Goal: Task Accomplishment & Management: Manage account settings

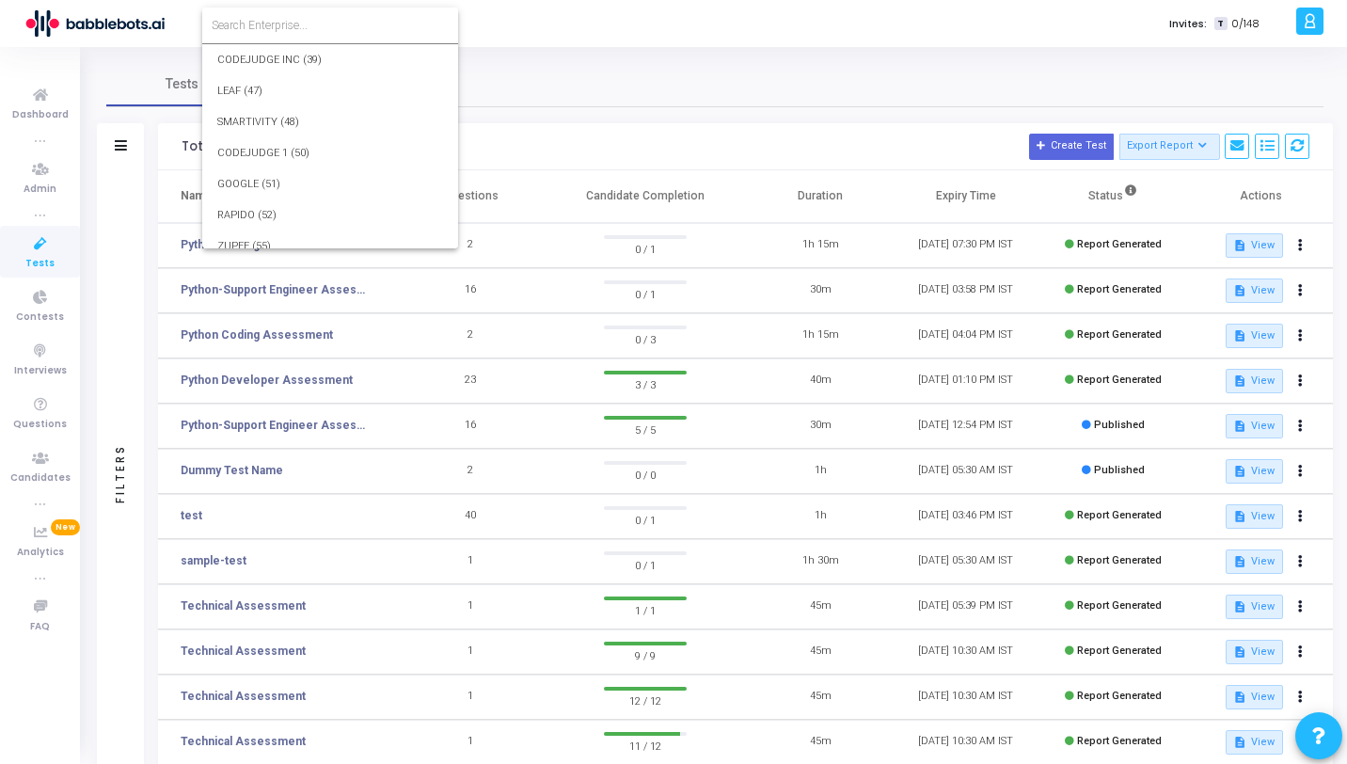
scroll to position [26997, 0]
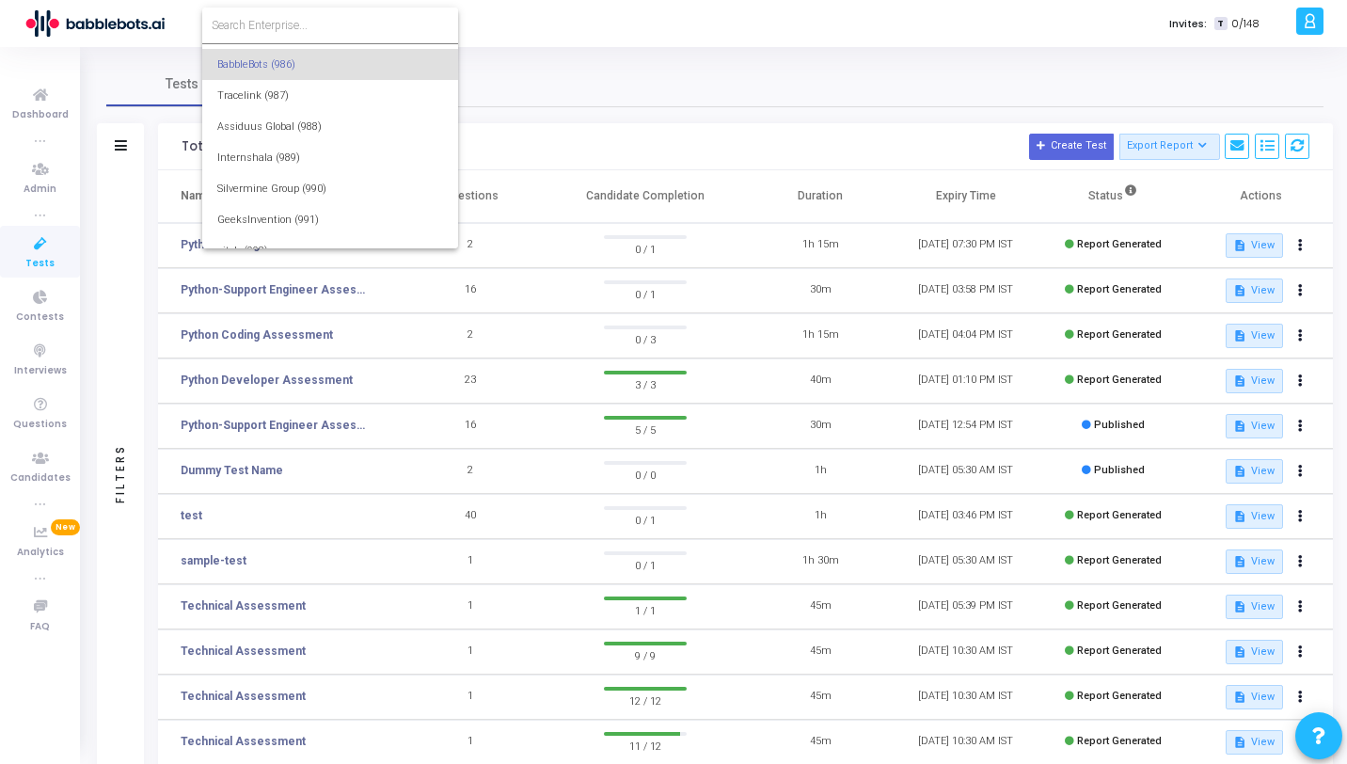
click at [303, 26] on input at bounding box center [330, 25] width 237 height 17
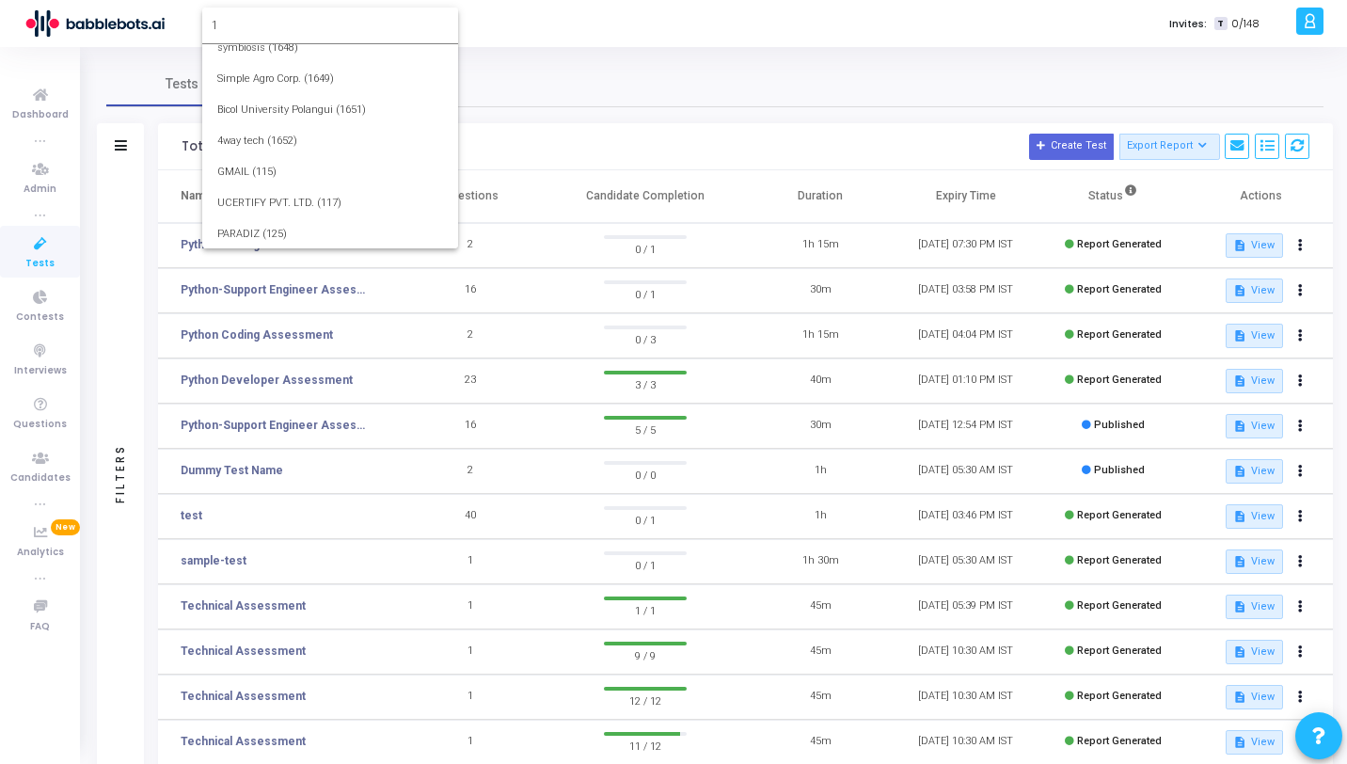
scroll to position [0, 0]
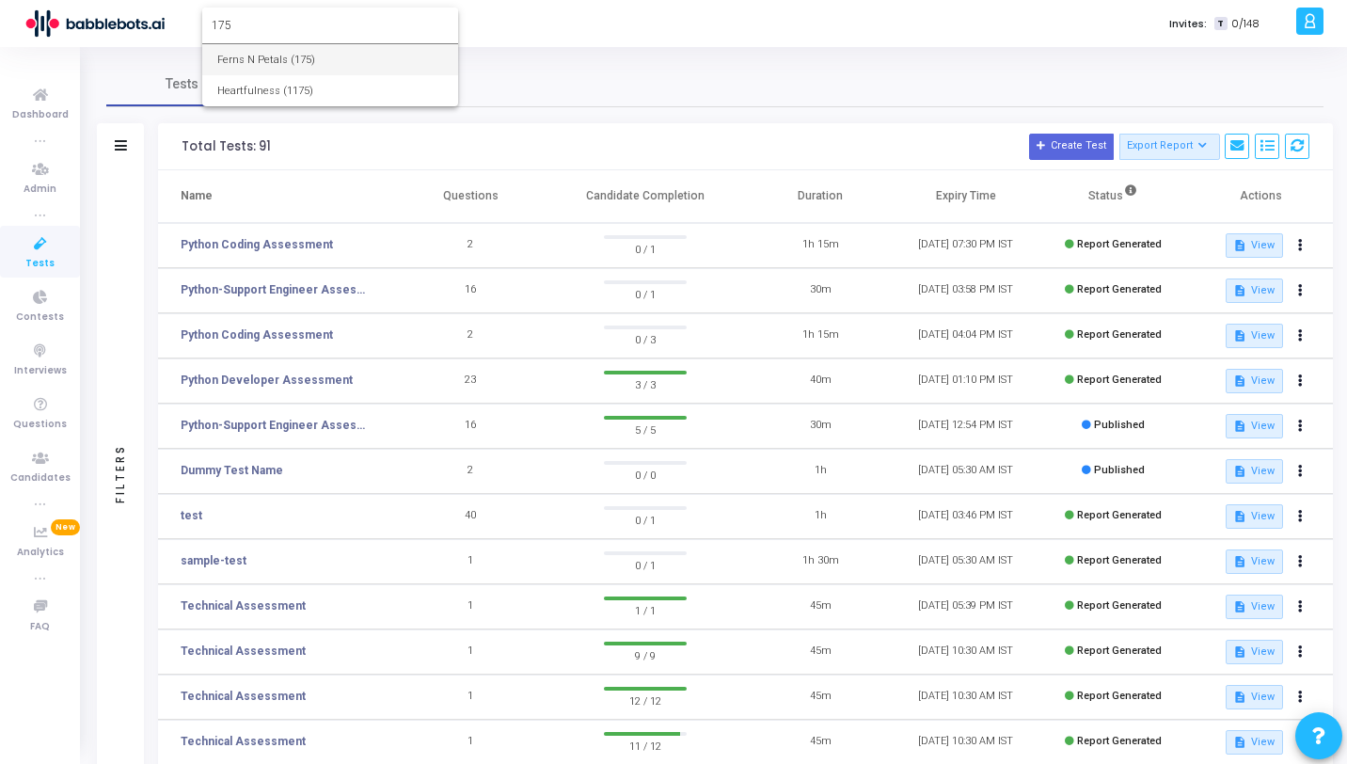
type input "175"
click at [347, 52] on span "Ferns N Petals (175)" at bounding box center [330, 59] width 226 height 31
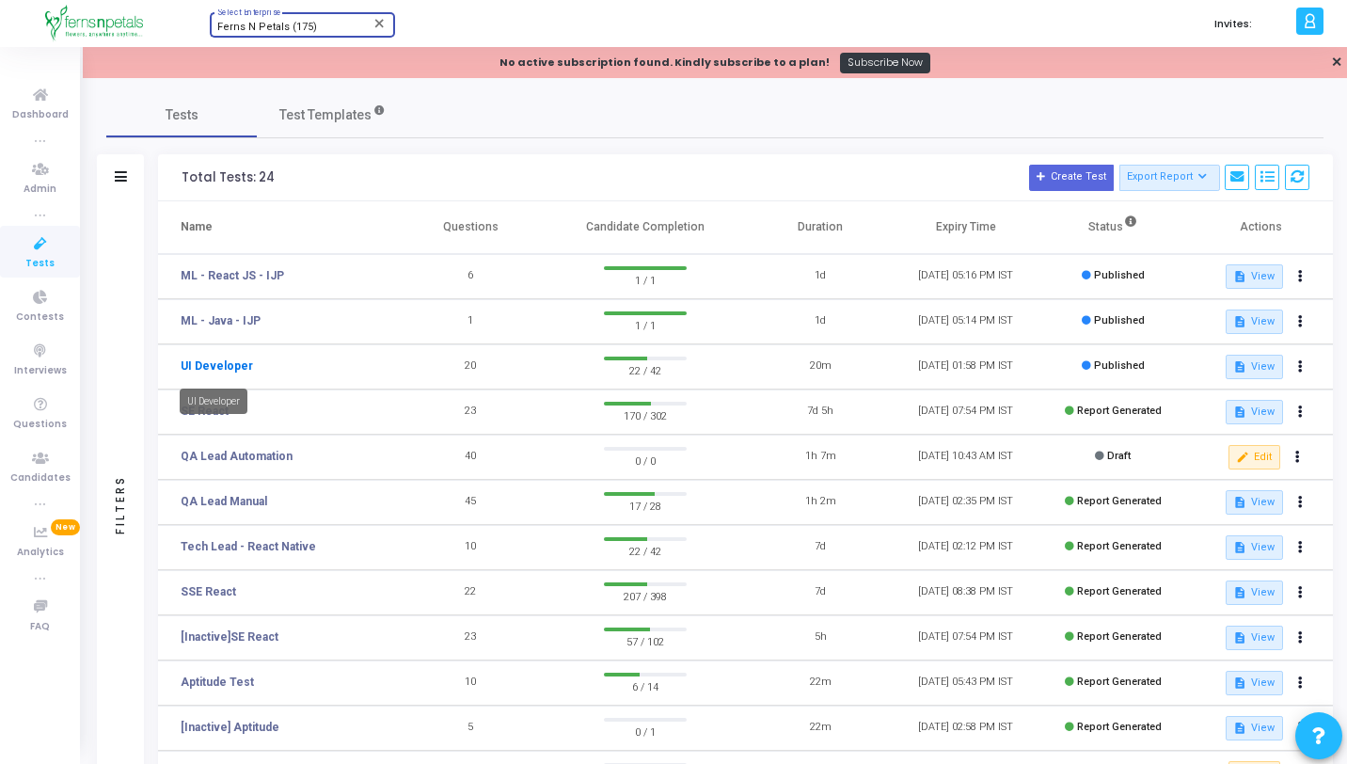
click at [233, 369] on link "UI Developer" at bounding box center [217, 365] width 72 height 17
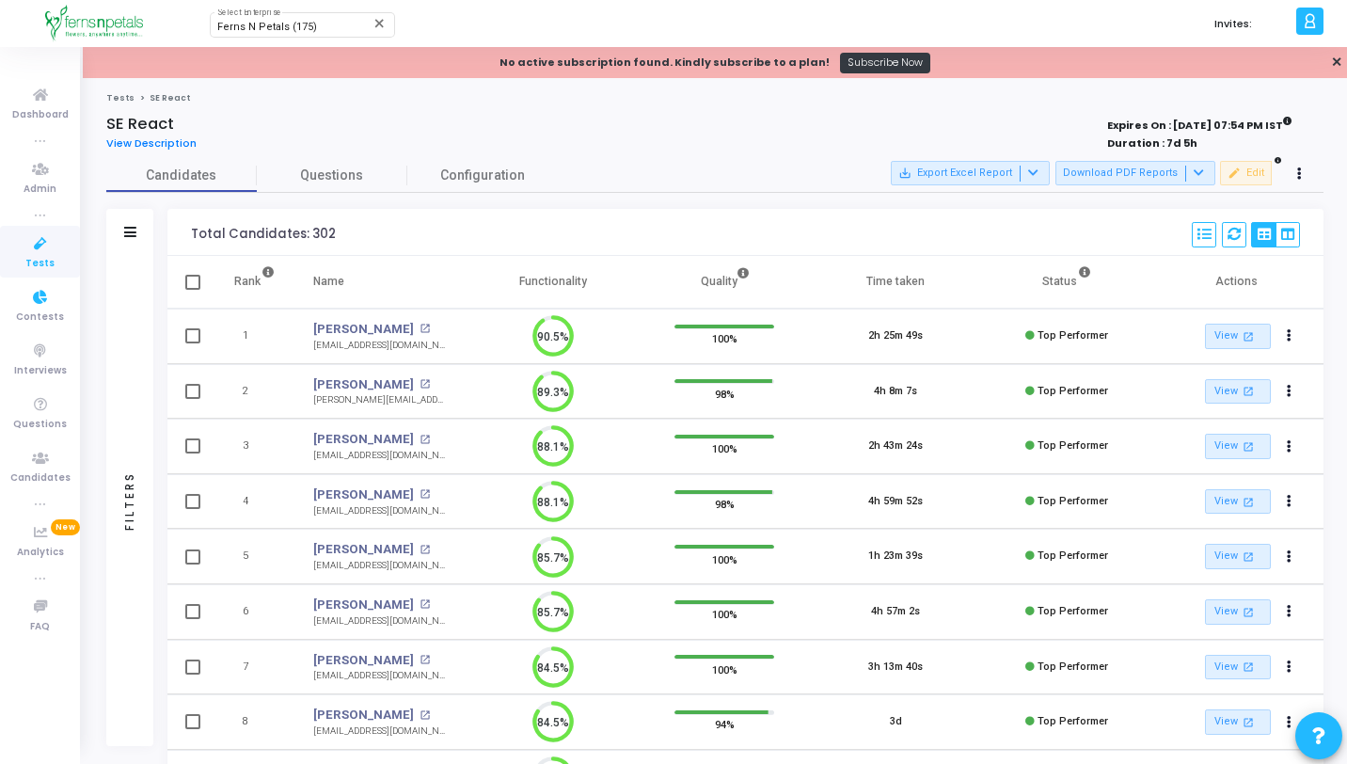
click at [127, 335] on div "Filters" at bounding box center [129, 501] width 47 height 490
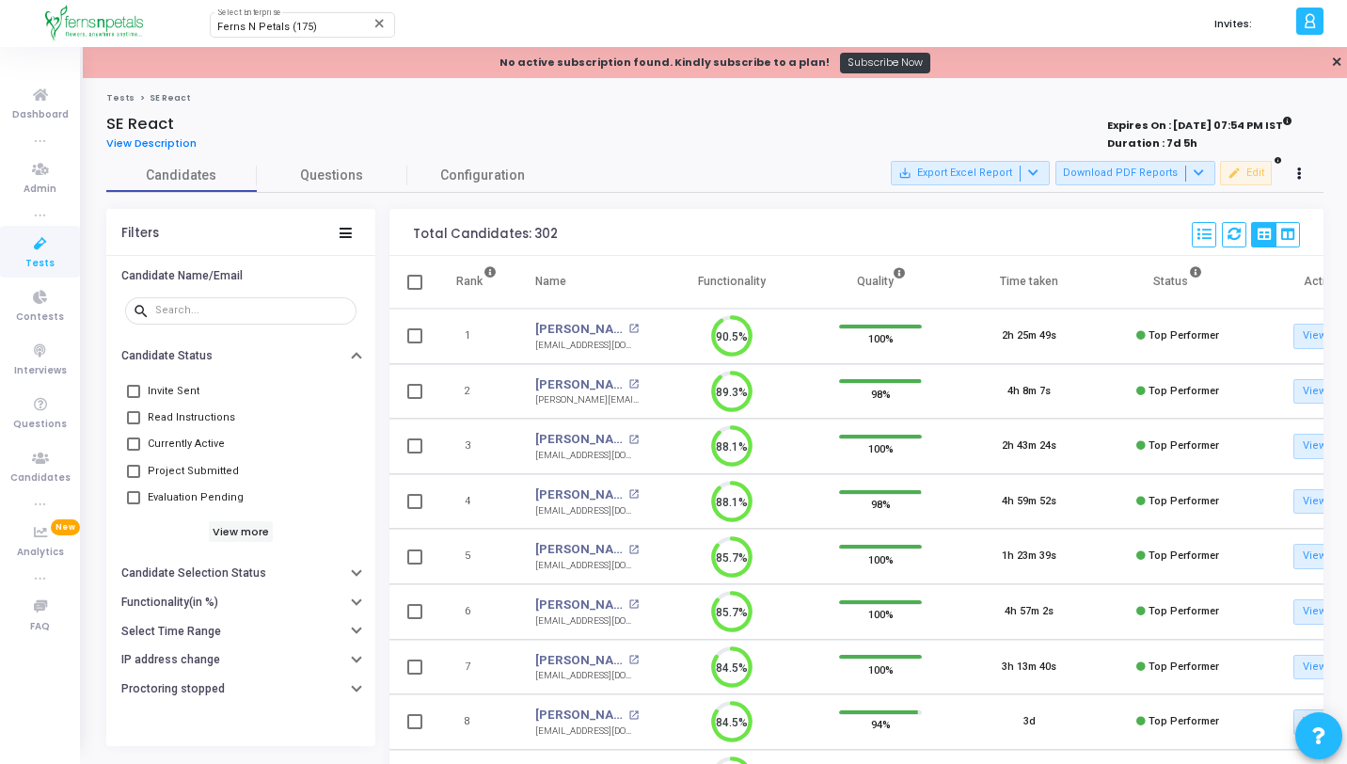
click at [214, 495] on span "Evaluation Pending" at bounding box center [196, 497] width 96 height 23
click at [134, 504] on input "Evaluation Pending" at bounding box center [133, 504] width 1 height 1
checkbox input "true"
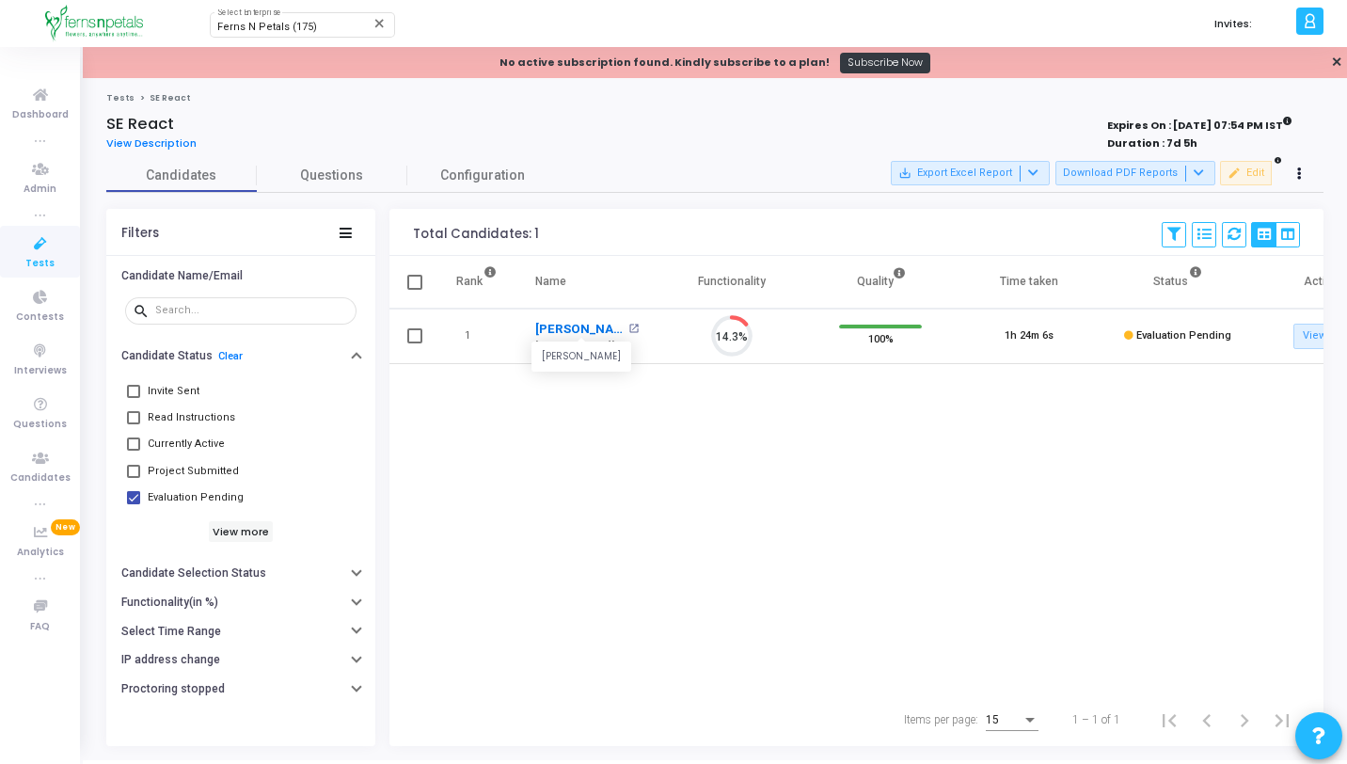
click at [586, 325] on link "Supriya Dubey" at bounding box center [579, 329] width 88 height 19
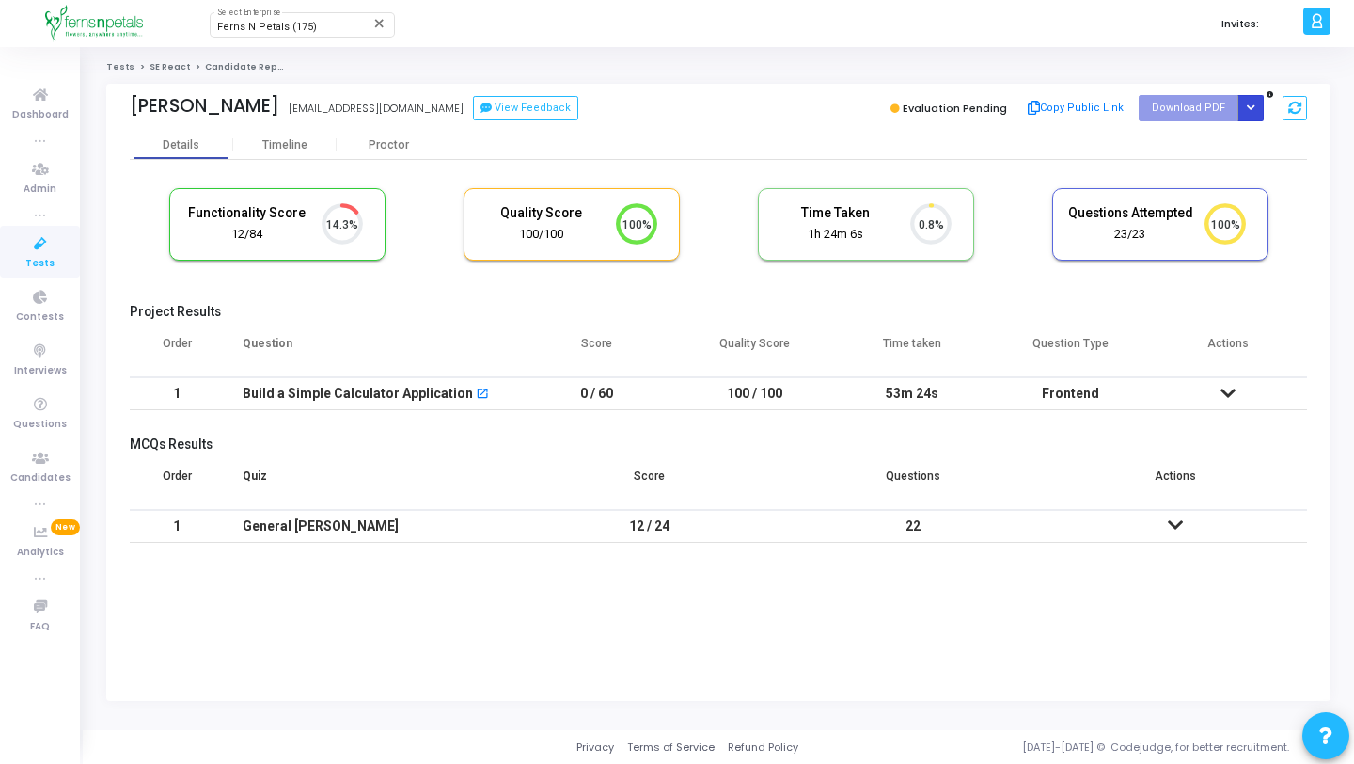
click at [1250, 110] on icon "Button group with nested dropdown" at bounding box center [1251, 107] width 8 height 9
click at [1206, 141] on button "Regenerate PDF" at bounding box center [1190, 146] width 145 height 30
